Goal: Check status

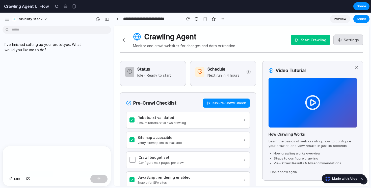
click at [234, 76] on p "Next run in 4 hours" at bounding box center [224, 75] width 32 height 5
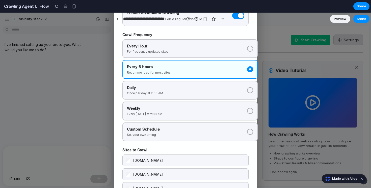
click at [302, 39] on div "Schedule Crawler Enable Scheduled Crawling Automatically crawl sites on a regul…" at bounding box center [185, 101] width 371 height 176
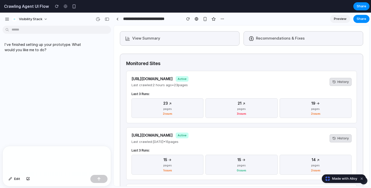
scroll to position [347, 0]
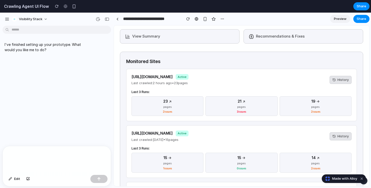
click at [176, 39] on button "View Summary" at bounding box center [180, 36] width 120 height 14
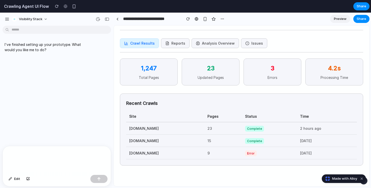
scroll to position [15, 0]
click at [248, 43] on button "Issues" at bounding box center [254, 43] width 26 height 10
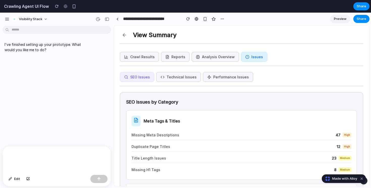
scroll to position [0, 0]
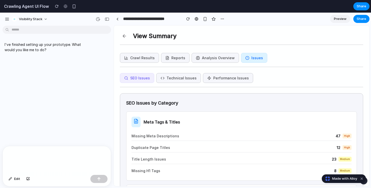
click at [215, 78] on button "Performance Issues" at bounding box center [228, 78] width 50 height 10
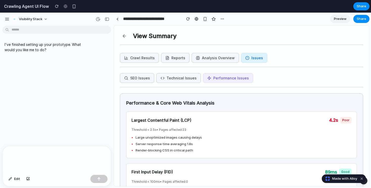
click at [181, 81] on button "Technical Issues" at bounding box center [178, 78] width 45 height 10
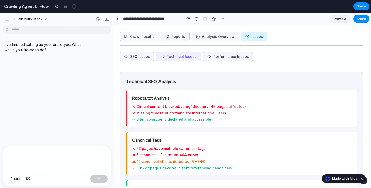
scroll to position [21, 0]
